Goal: Find specific page/section: Find specific page/section

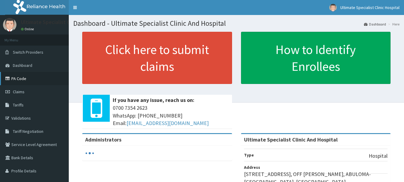
click at [23, 79] on link "PA Code" at bounding box center [34, 78] width 69 height 13
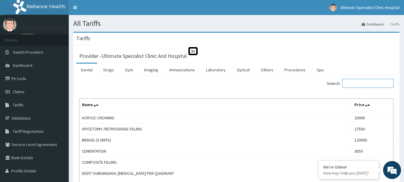
click at [365, 80] on input "Search:" at bounding box center [367, 83] width 51 height 9
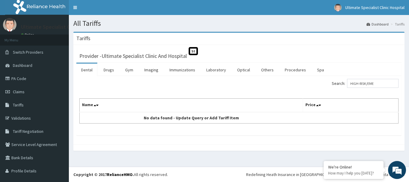
click at [337, 83] on label "Search: HIGH-RISK/EME" at bounding box center [365, 83] width 67 height 9
click at [347, 83] on input "HIGH-RISK/EME" at bounding box center [372, 83] width 51 height 9
click at [337, 83] on label "Search: HIGH-RISK/EME" at bounding box center [365, 83] width 67 height 9
click at [347, 83] on input "HIGH-RISK/EME" at bounding box center [372, 83] width 51 height 9
type input "H"
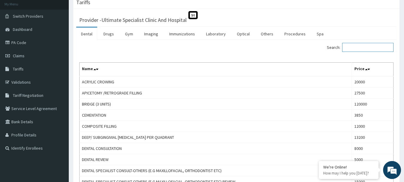
scroll to position [5, 0]
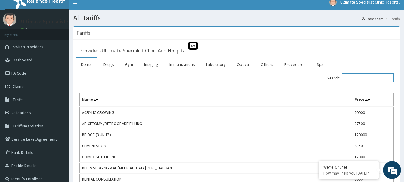
click at [371, 78] on input "Search:" at bounding box center [367, 77] width 51 height 9
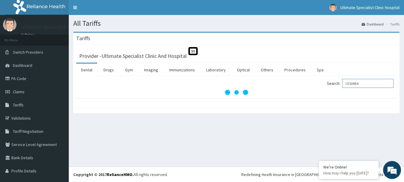
scroll to position [0, 0]
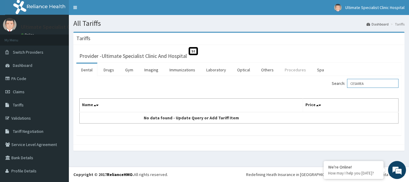
type input "CESAREA"
click at [298, 72] on link "Procedures" at bounding box center [295, 69] width 31 height 13
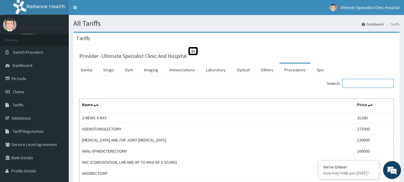
click at [364, 84] on input "Search:" at bounding box center [367, 83] width 51 height 9
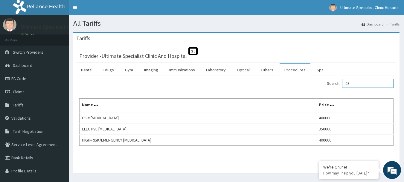
type input "C"
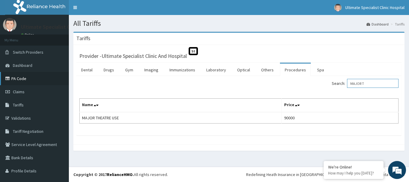
type input "MAJOR T"
click at [23, 76] on link "PA Code" at bounding box center [34, 78] width 69 height 13
